Goal: Task Accomplishment & Management: Use online tool/utility

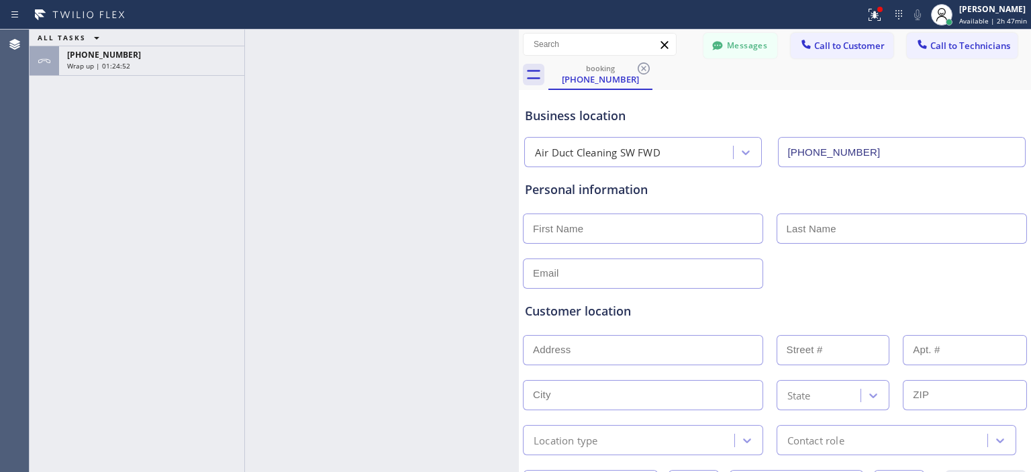
drag, startPoint x: 217, startPoint y: 75, endPoint x: 519, endPoint y: 84, distance: 301.4
click at [519, 84] on div at bounding box center [519, 251] width 0 height 442
click at [151, 74] on div "+16192101445 Wrap up | 01:24:53" at bounding box center [149, 61] width 180 height 30
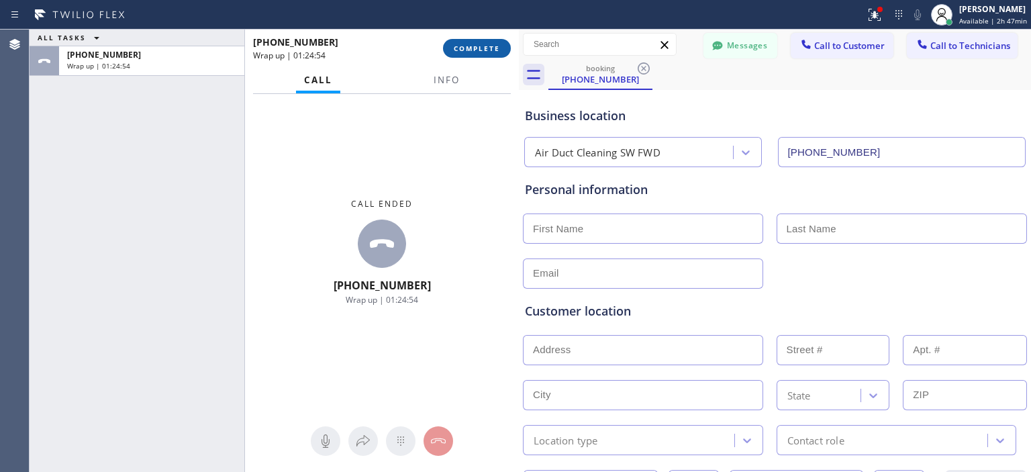
click at [488, 54] on button "COMPLETE" at bounding box center [477, 48] width 68 height 19
click at [486, 47] on span "COMPLETE" at bounding box center [477, 48] width 46 height 9
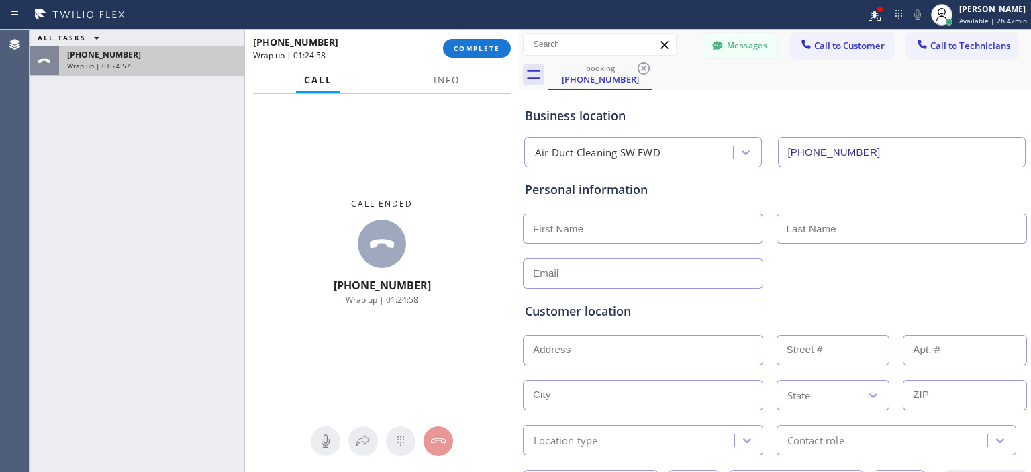
click at [127, 72] on div "+16192101445 Wrap up | 01:24:57" at bounding box center [149, 61] width 180 height 30
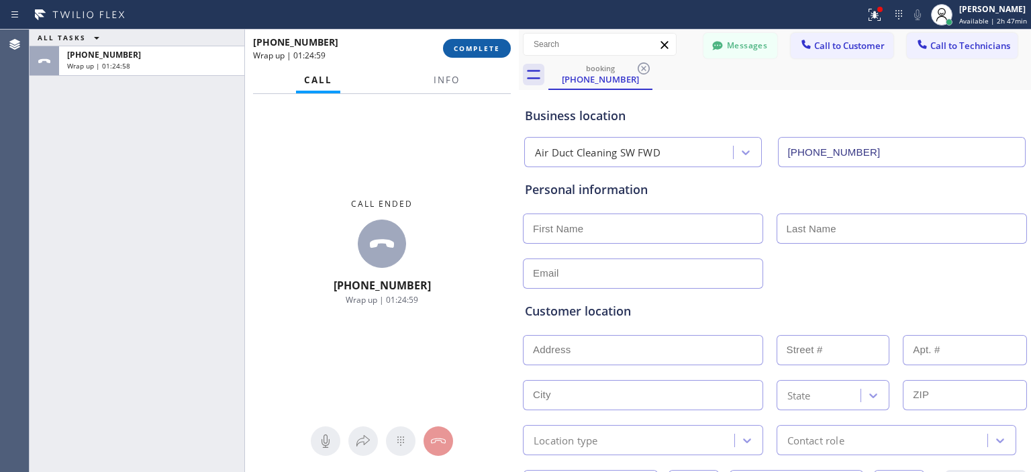
click at [483, 48] on span "COMPLETE" at bounding box center [477, 48] width 46 height 9
click at [648, 70] on icon at bounding box center [643, 68] width 12 height 12
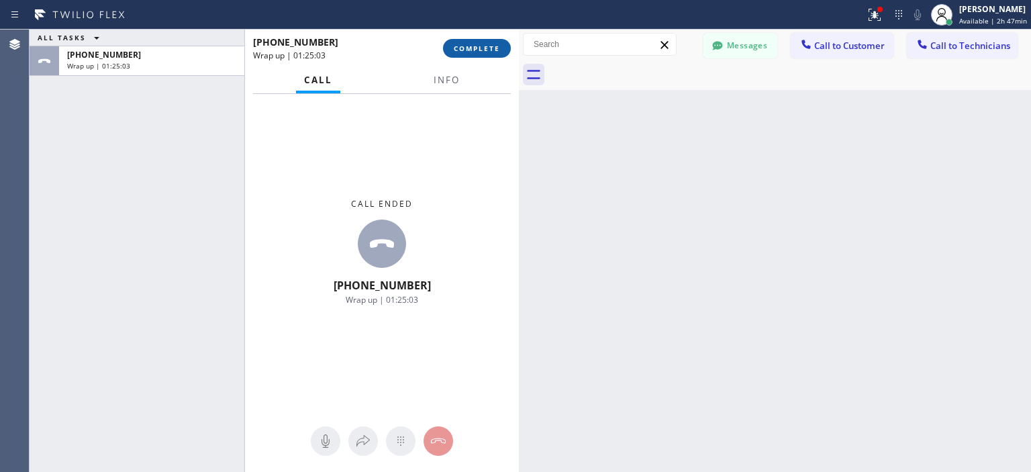
click at [480, 49] on span "COMPLETE" at bounding box center [477, 48] width 46 height 9
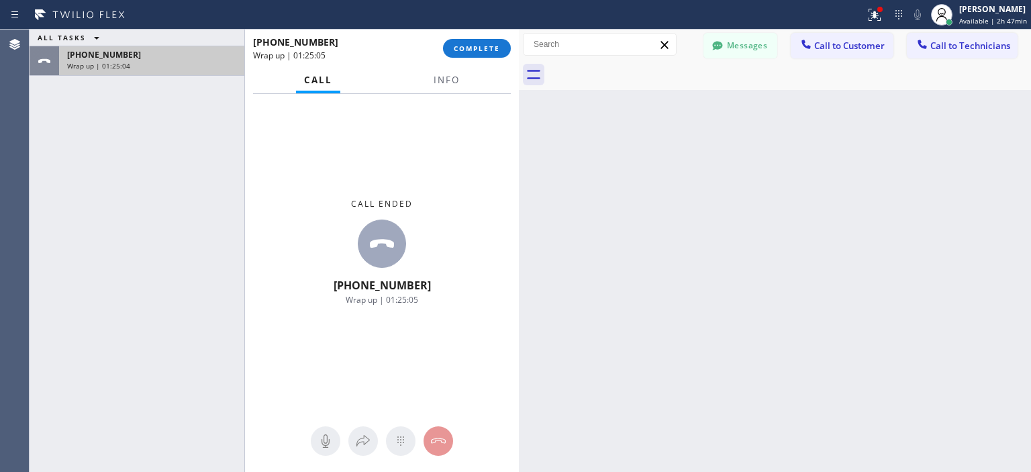
click at [167, 64] on div "Wrap up | 01:25:04" at bounding box center [151, 65] width 169 height 9
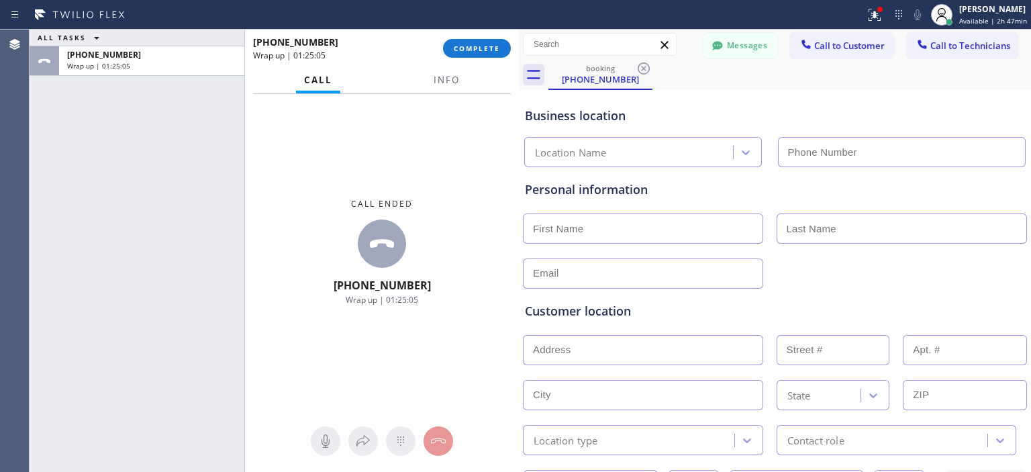
type input "[PHONE_NUMBER]"
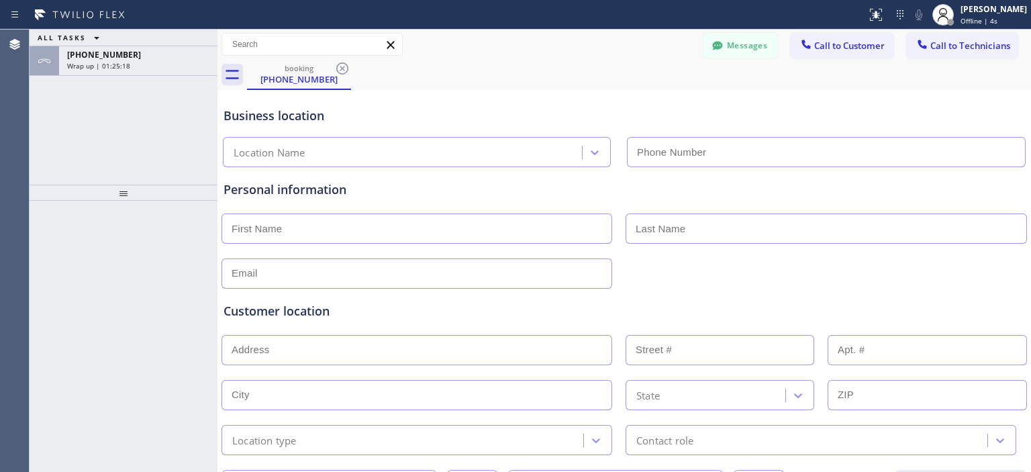
type input "[PHONE_NUMBER]"
click at [344, 69] on icon at bounding box center [342, 68] width 12 height 12
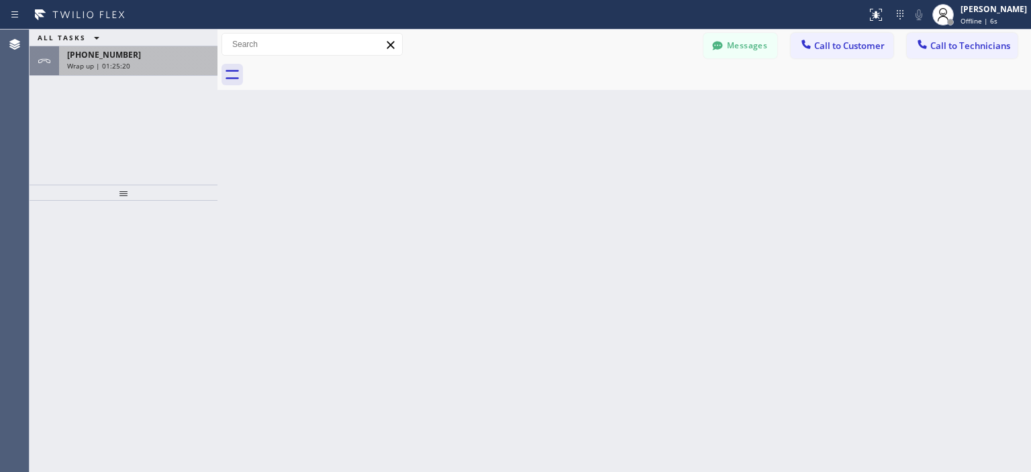
click at [179, 64] on div "Wrap up | 01:25:20" at bounding box center [138, 65] width 142 height 9
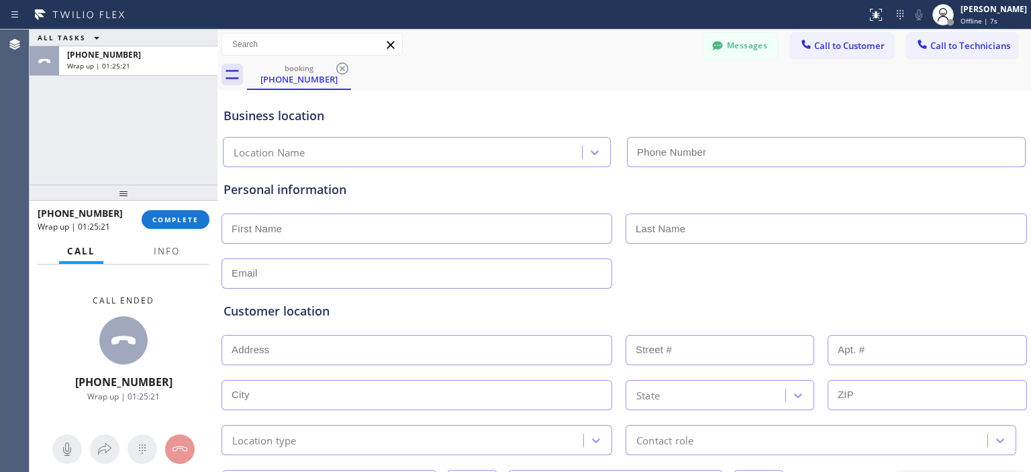
type input "[PHONE_NUMBER]"
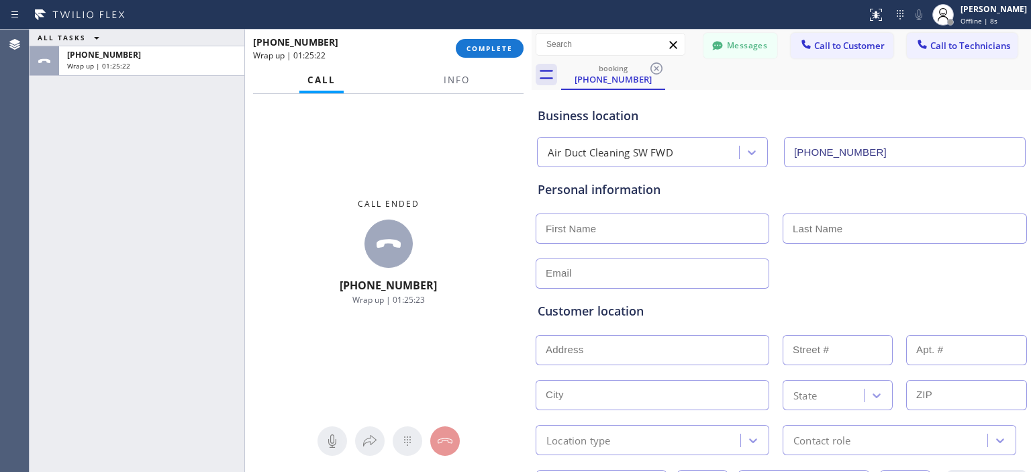
drag, startPoint x: 219, startPoint y: 64, endPoint x: 529, endPoint y: 65, distance: 310.6
click at [531, 80] on div at bounding box center [531, 251] width 0 height 442
click at [498, 53] on button "COMPLETE" at bounding box center [490, 48] width 68 height 19
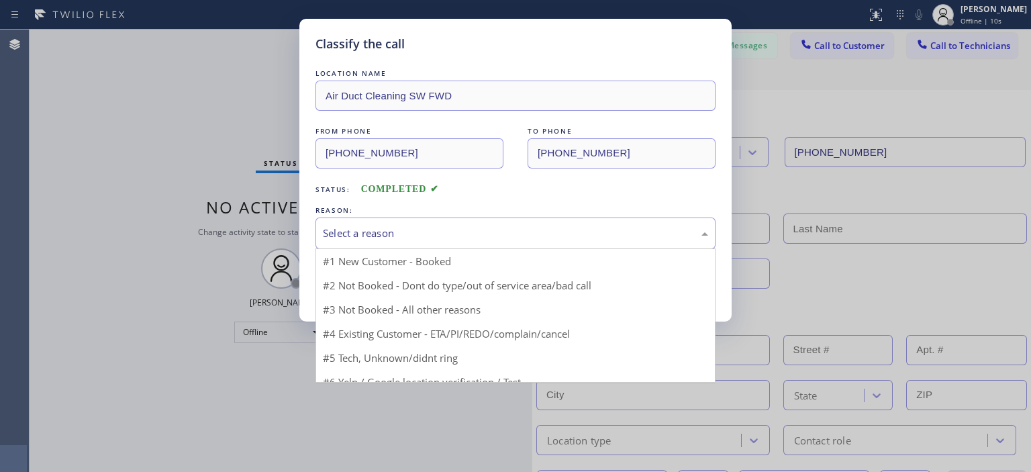
click at [437, 245] on div "Select a reason" at bounding box center [515, 233] width 400 height 32
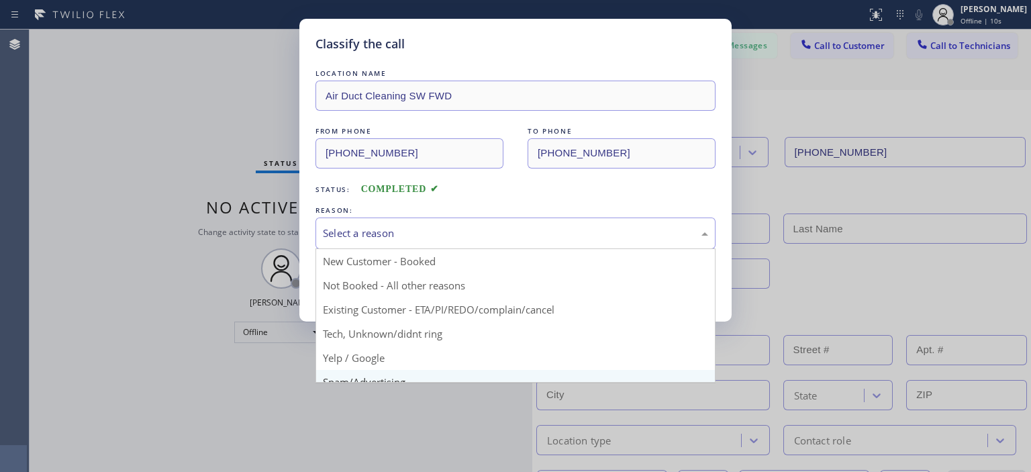
scroll to position [84, 0]
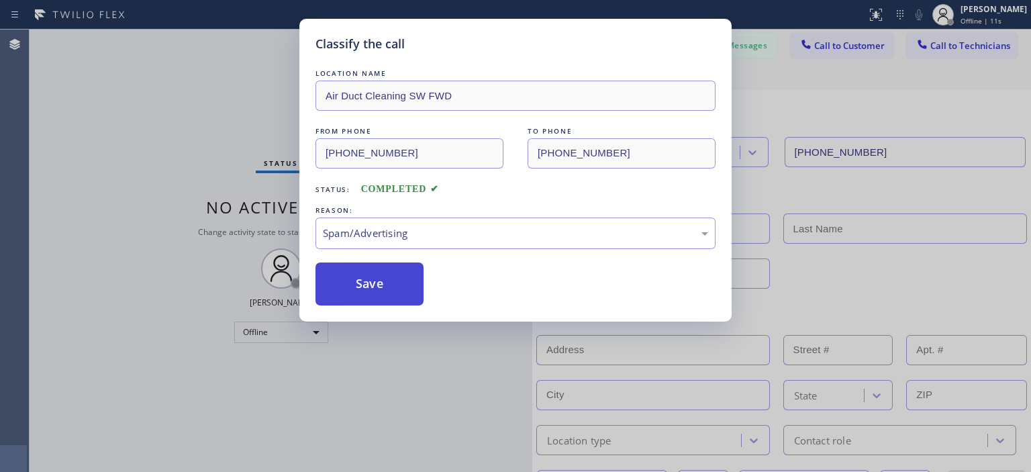
click at [370, 284] on button "Save" at bounding box center [369, 283] width 108 height 43
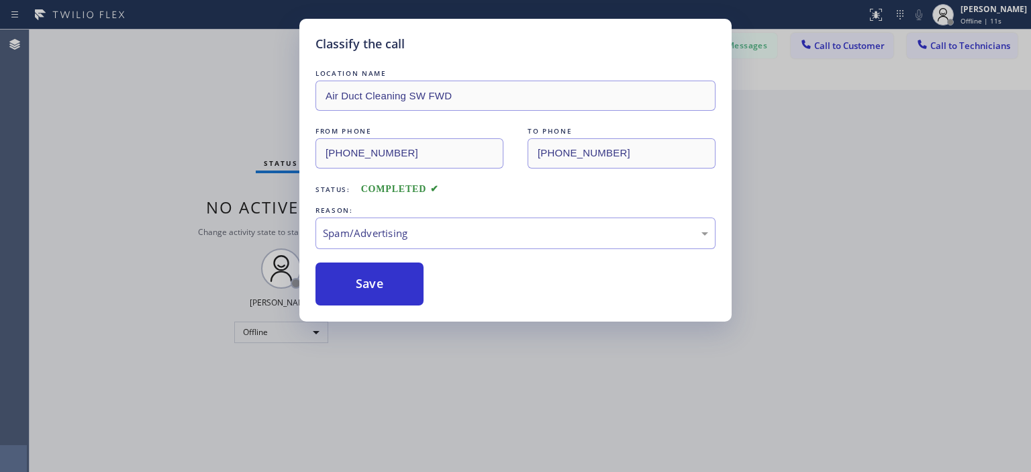
click at [287, 336] on div "Classify the call LOCATION NAME Air Duct Cleaning SW FWD FROM PHONE (619) 210-1…" at bounding box center [515, 236] width 1031 height 472
click at [282, 332] on div "Classify the call LOCATION NAME Air Duct Cleaning SW FWD FROM PHONE (619) 210-1…" at bounding box center [515, 236] width 1031 height 472
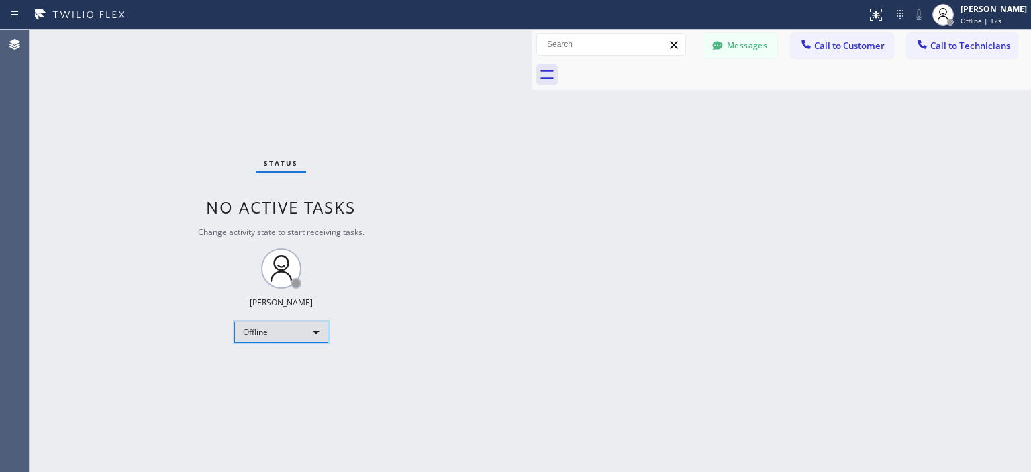
click at [272, 331] on div "Offline" at bounding box center [281, 331] width 94 height 21
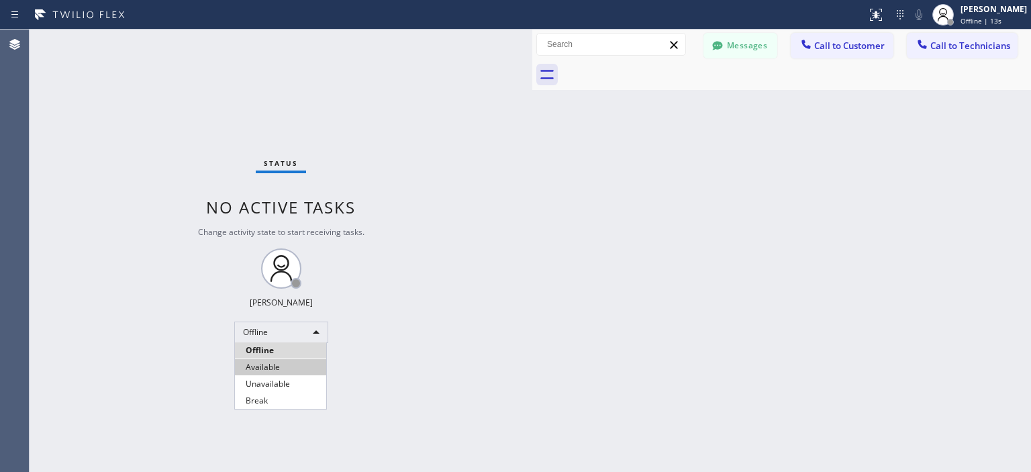
click at [280, 364] on li "Available" at bounding box center [280, 367] width 91 height 16
click at [729, 45] on button "Messages" at bounding box center [740, 45] width 74 height 25
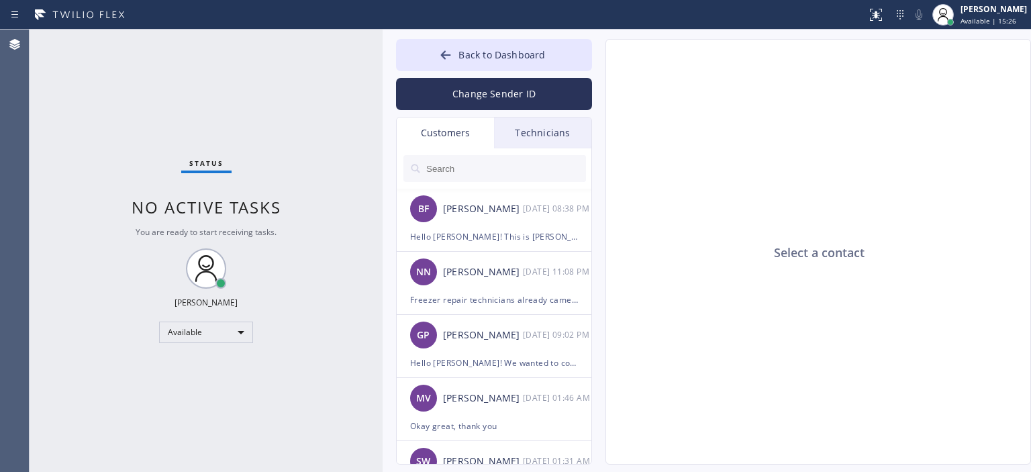
drag, startPoint x: 531, startPoint y: 42, endPoint x: 381, endPoint y: 58, distance: 150.5
click at [382, 58] on div at bounding box center [382, 251] width 0 height 442
click at [480, 174] on input "text" at bounding box center [505, 168] width 161 height 27
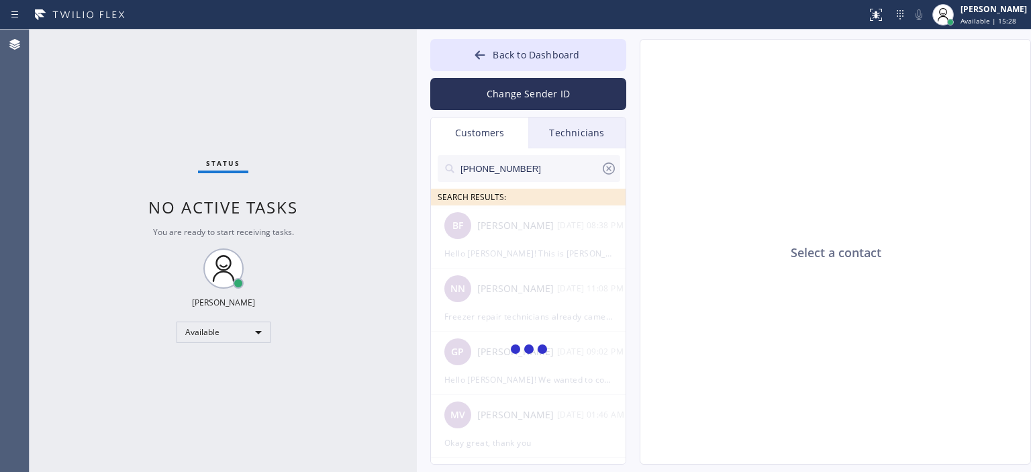
drag, startPoint x: 380, startPoint y: 57, endPoint x: 415, endPoint y: 69, distance: 36.9
click at [417, 69] on div at bounding box center [417, 251] width 0 height 442
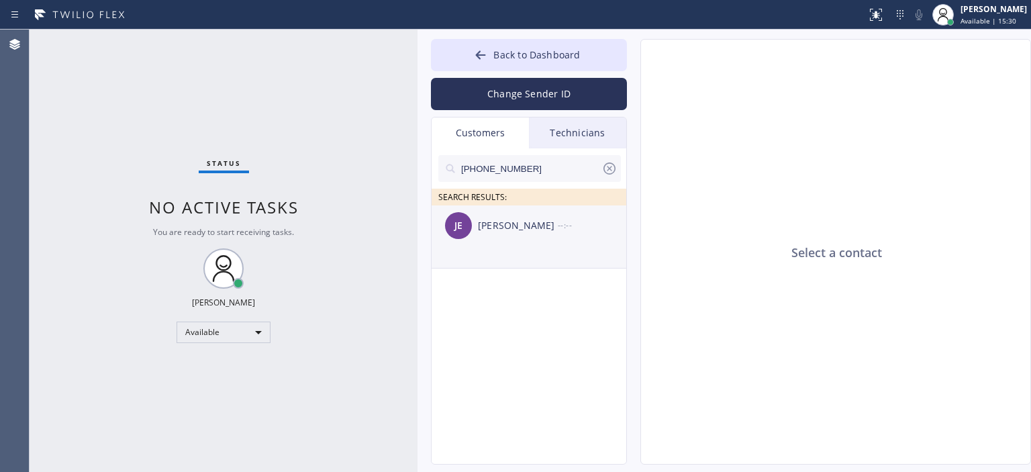
click at [604, 231] on div "--:--" at bounding box center [593, 224] width 70 height 15
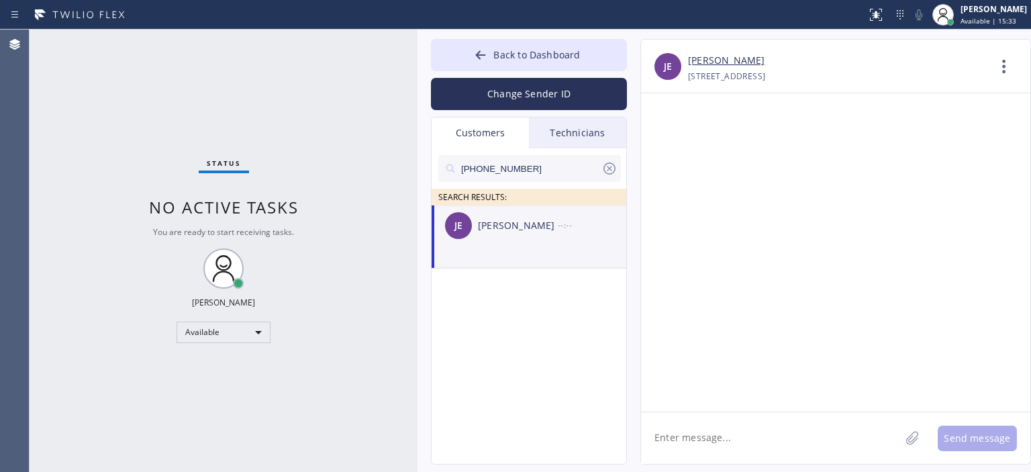
click at [539, 171] on input "(310) 613-7089" at bounding box center [531, 168] width 142 height 27
drag, startPoint x: 52, startPoint y: 101, endPoint x: 48, endPoint y: 77, distance: 23.7
click at [51, 92] on div "Status No active tasks You are ready to start receiving tasks. Vasyl Kuzmenko A…" at bounding box center [224, 251] width 388 height 442
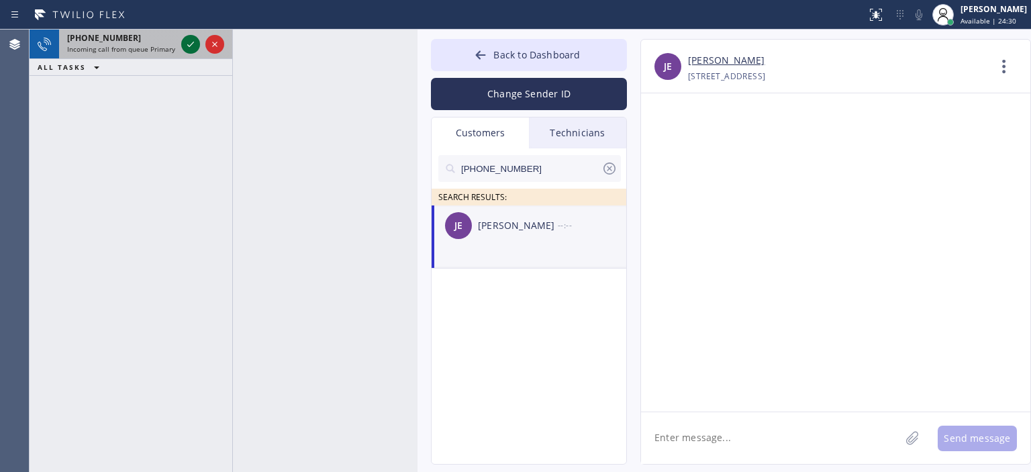
click at [193, 46] on icon at bounding box center [190, 44] width 16 height 16
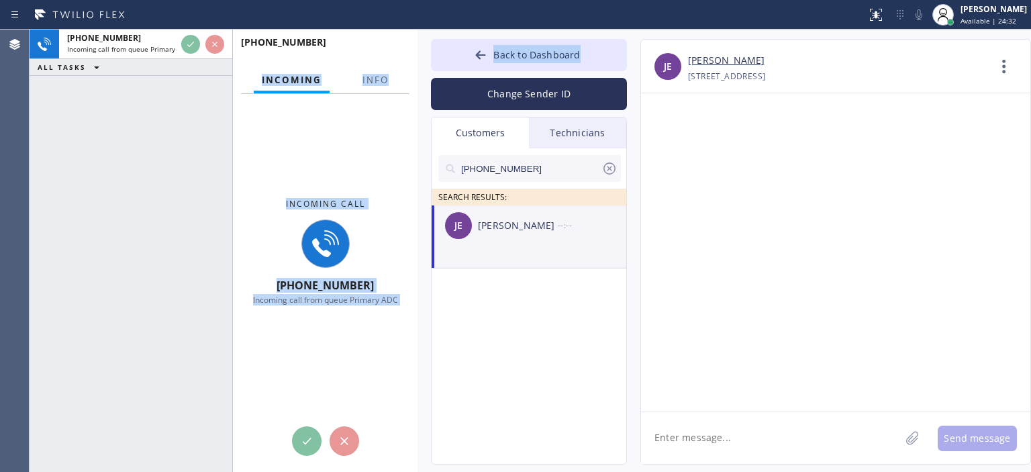
drag, startPoint x: 413, startPoint y: 61, endPoint x: 443, endPoint y: 72, distance: 31.4
click at [443, 72] on div "+16269054164 Incoming call from queue Primary ADC ALL TASKS ALL TASKS ACTIVE TA…" at bounding box center [530, 251] width 1001 height 442
click at [378, 50] on div at bounding box center [320, 55] width 159 height 11
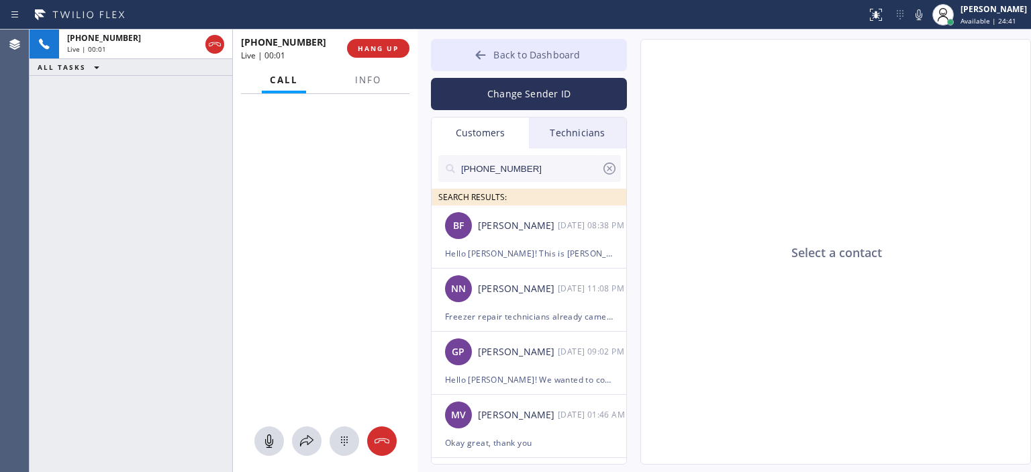
type input "(909) 906-1249"
click at [483, 50] on icon at bounding box center [480, 54] width 13 height 13
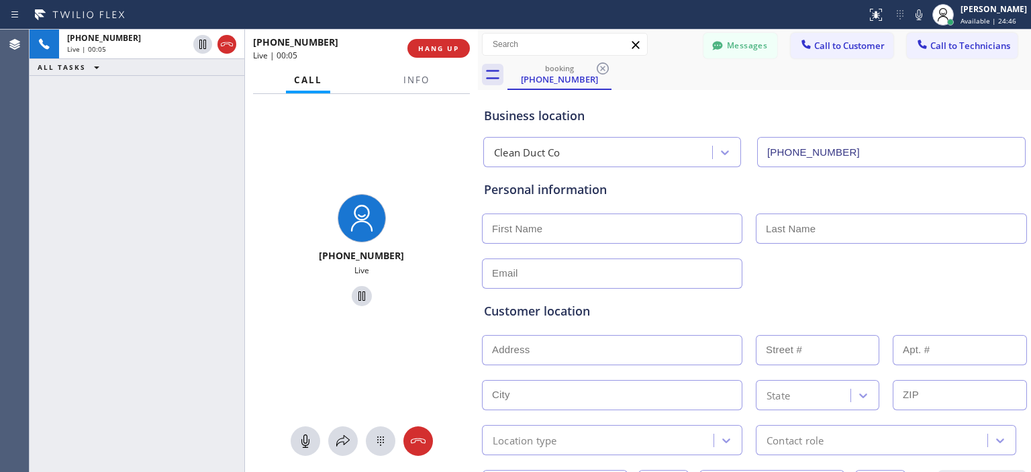
drag, startPoint x: 417, startPoint y: 56, endPoint x: 478, endPoint y: 74, distance: 63.0
click at [478, 74] on div at bounding box center [478, 251] width 0 height 442
click at [647, 233] on input "text" at bounding box center [612, 228] width 260 height 30
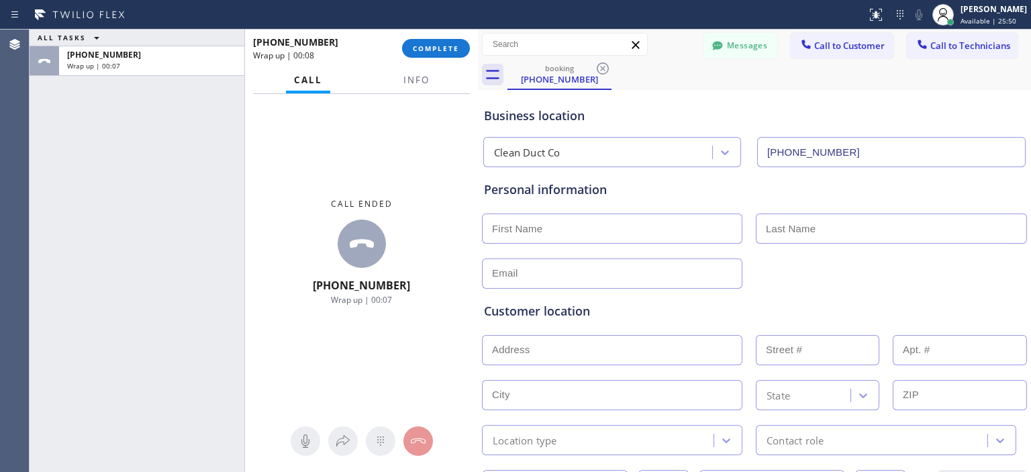
click at [566, 227] on input "text" at bounding box center [612, 228] width 260 height 30
type input "S"
type input "Mr"
click at [849, 230] on input "text" at bounding box center [890, 228] width 271 height 30
type input "Mr"
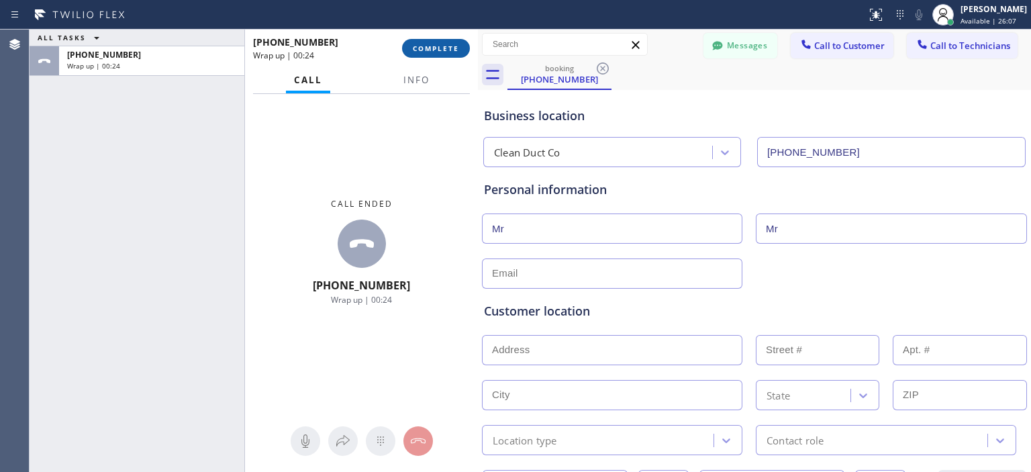
click at [456, 51] on span "COMPLETE" at bounding box center [436, 48] width 46 height 9
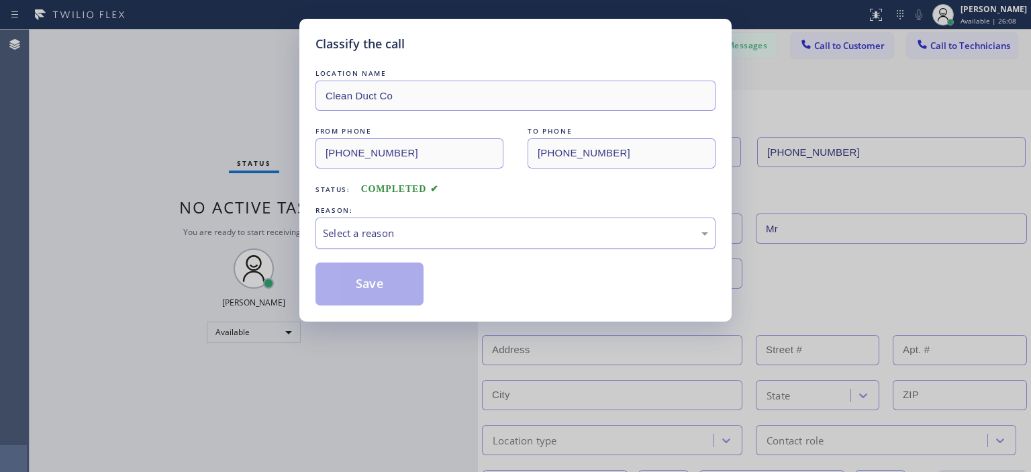
click at [465, 238] on div "Select a reason" at bounding box center [515, 232] width 385 height 15
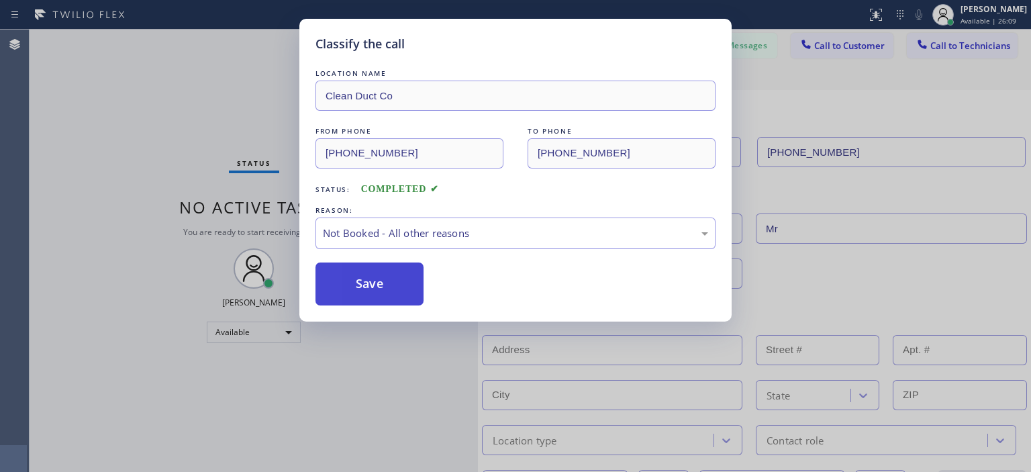
click at [395, 280] on button "Save" at bounding box center [369, 283] width 108 height 43
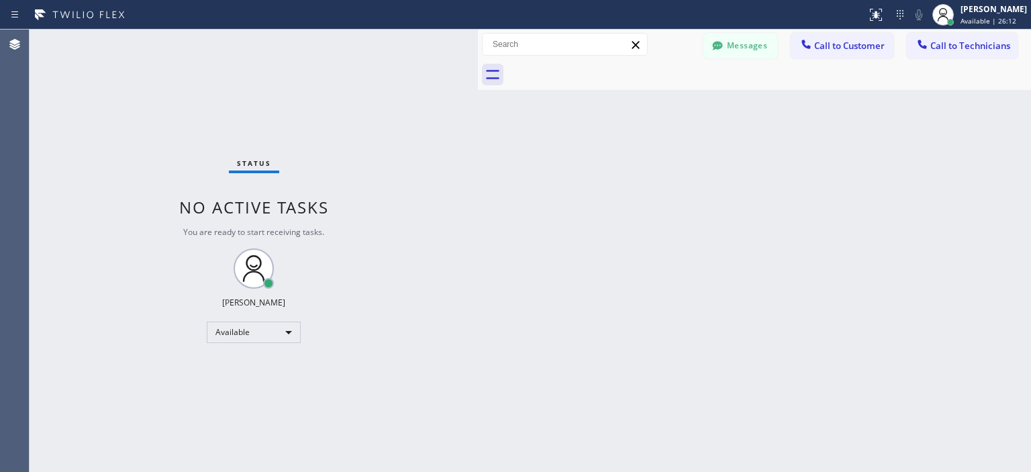
click at [48, 128] on div "Status No active tasks You are ready to start receiving tasks. Vasyl Kuzmenko A…" at bounding box center [254, 251] width 448 height 442
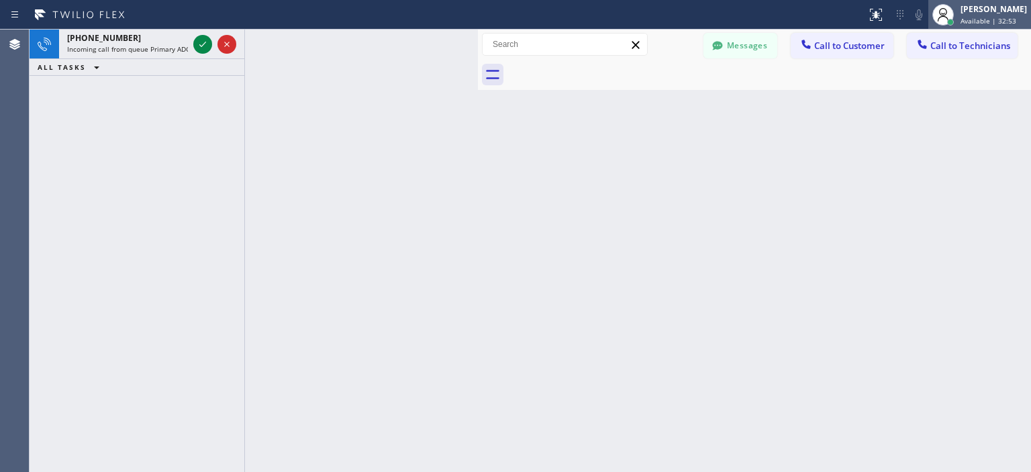
click at [991, 22] on span "Available | 32:53" at bounding box center [988, 20] width 56 height 9
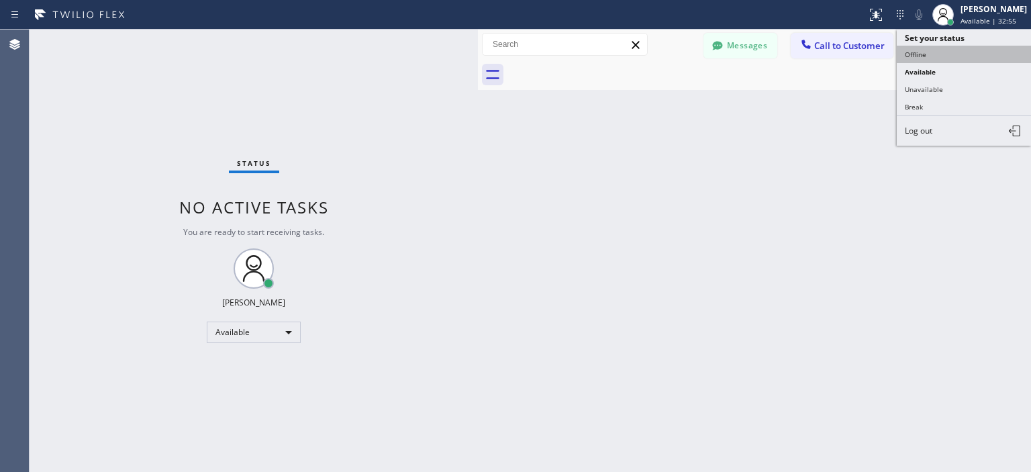
click at [912, 58] on button "Offline" at bounding box center [963, 54] width 134 height 17
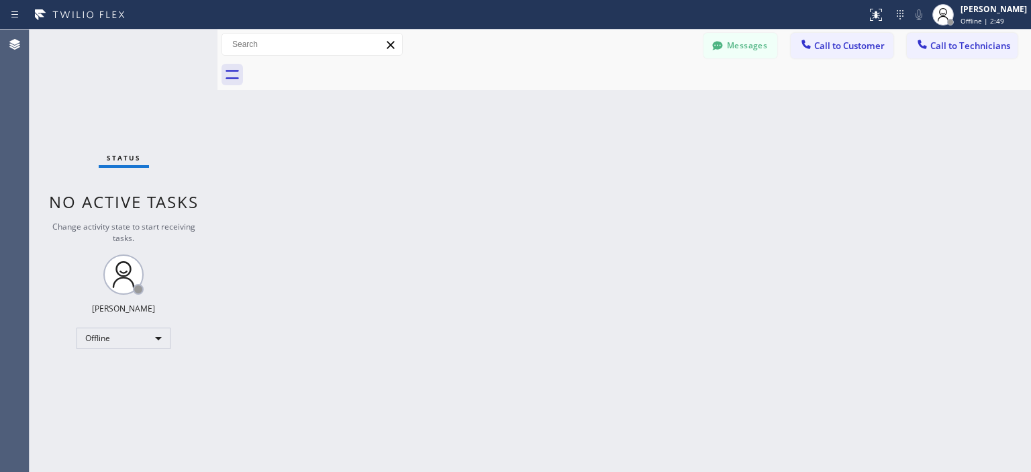
click at [1007, 244] on div "Back to Dashboard Change Sender ID Customers Technicians BF Bridgette Fields 10…" at bounding box center [623, 251] width 813 height 442
